Goal: Information Seeking & Learning: Check status

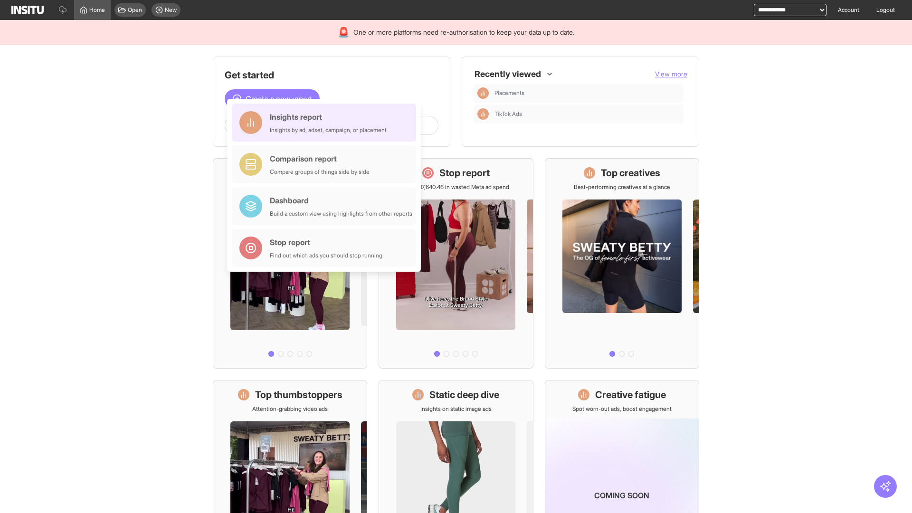
click at [326, 123] on div "Insights report Insights by ad, adset, campaign, or placement" at bounding box center [328, 122] width 117 height 23
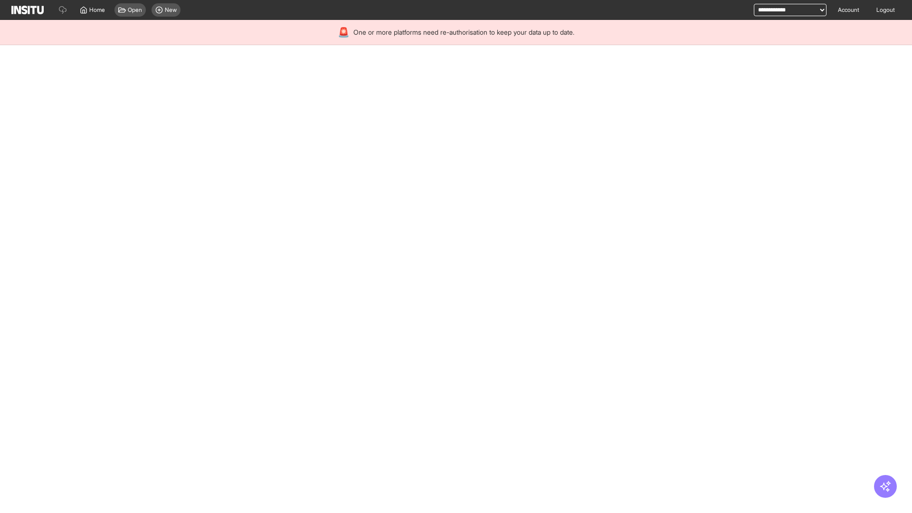
select select "**"
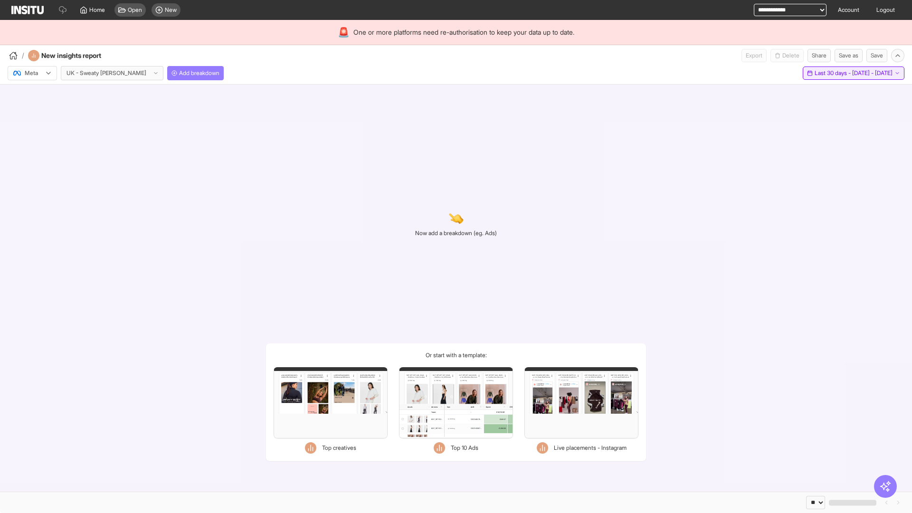
click at [833, 73] on span "Last 30 days - [DATE] - [DATE]" at bounding box center [854, 73] width 78 height 8
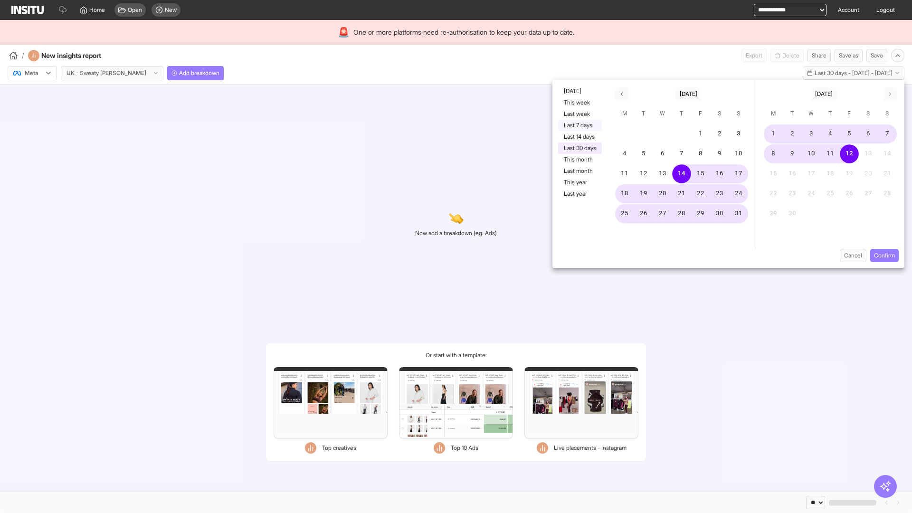
click at [579, 125] on button "Last 7 days" at bounding box center [580, 125] width 44 height 11
